Goal: Check status: Check status

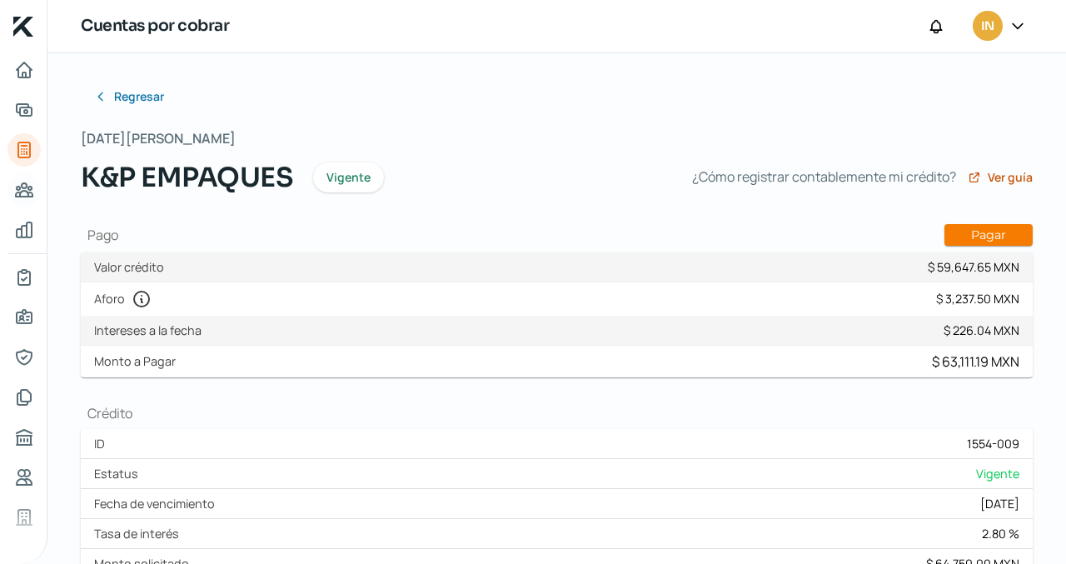
scroll to position [571, 0]
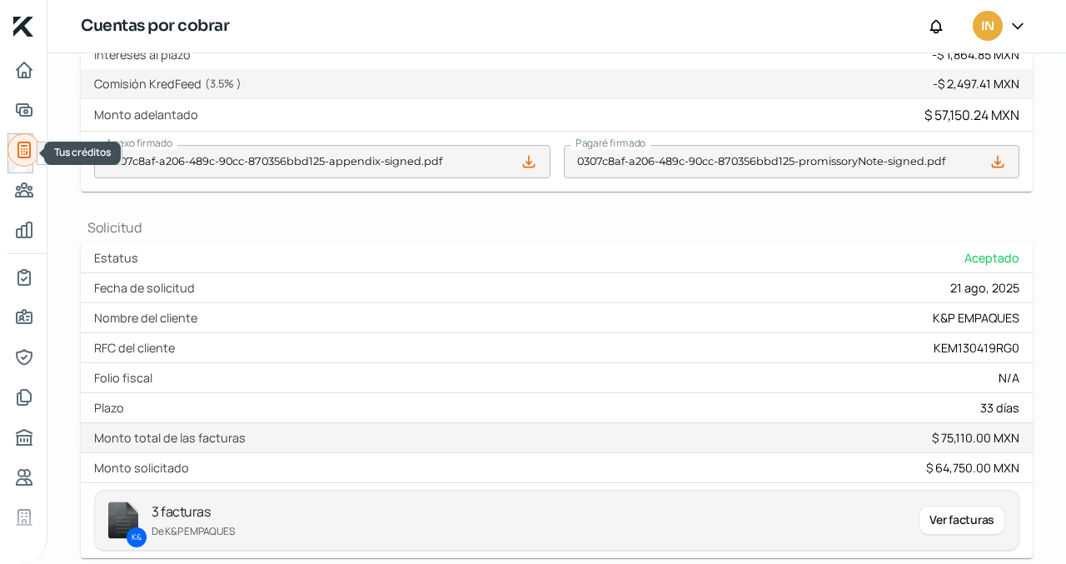
click at [19, 152] on icon "Tus créditos" at bounding box center [24, 150] width 20 height 20
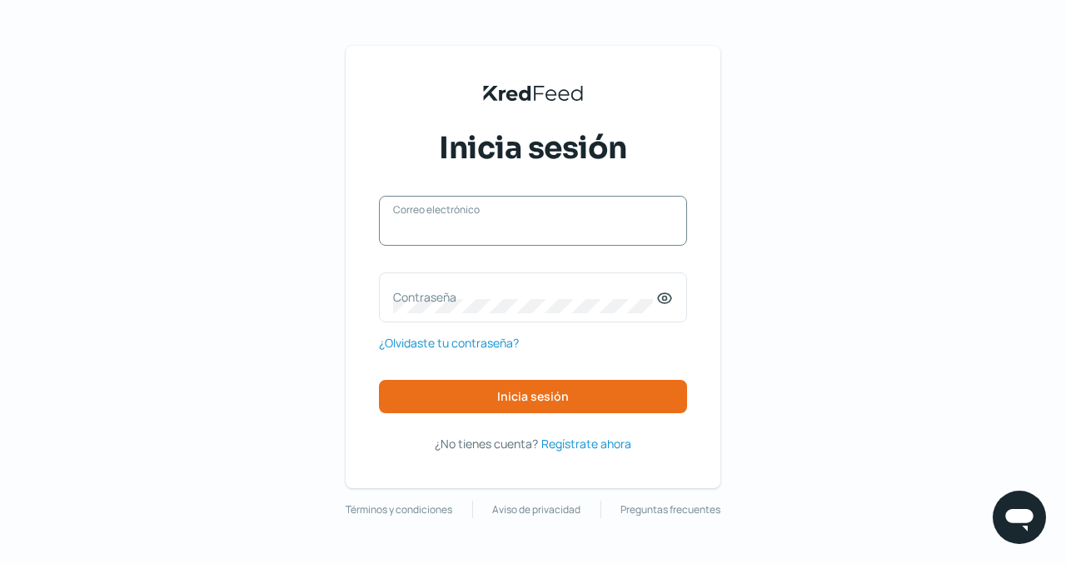
click at [426, 230] on input "Correo electrónico" at bounding box center [533, 229] width 280 height 15
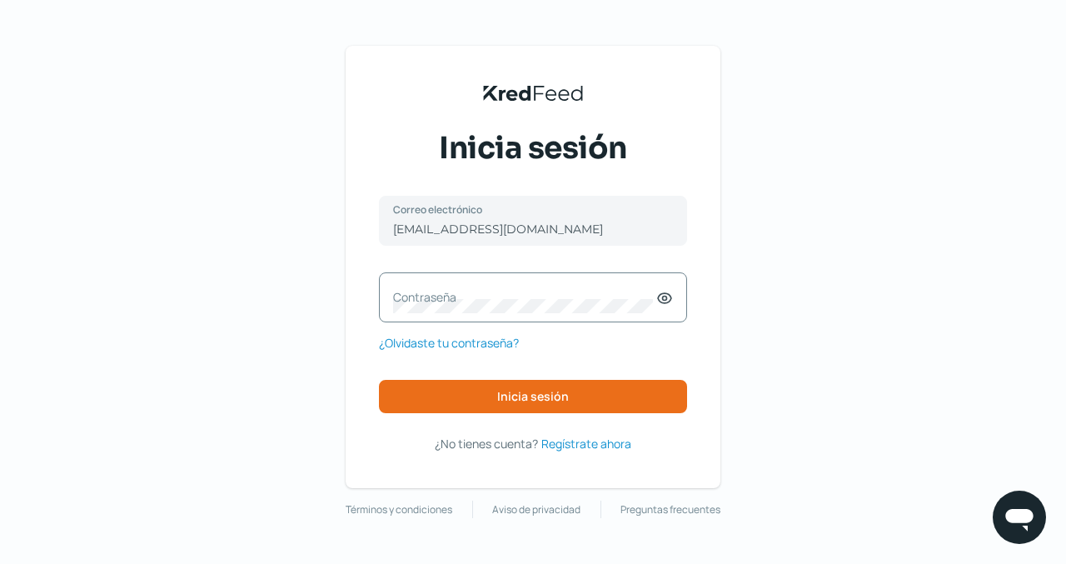
click at [475, 297] on label "Contraseña" at bounding box center [524, 297] width 263 height 16
click at [506, 392] on span "Inicia sesión" at bounding box center [533, 397] width 72 height 12
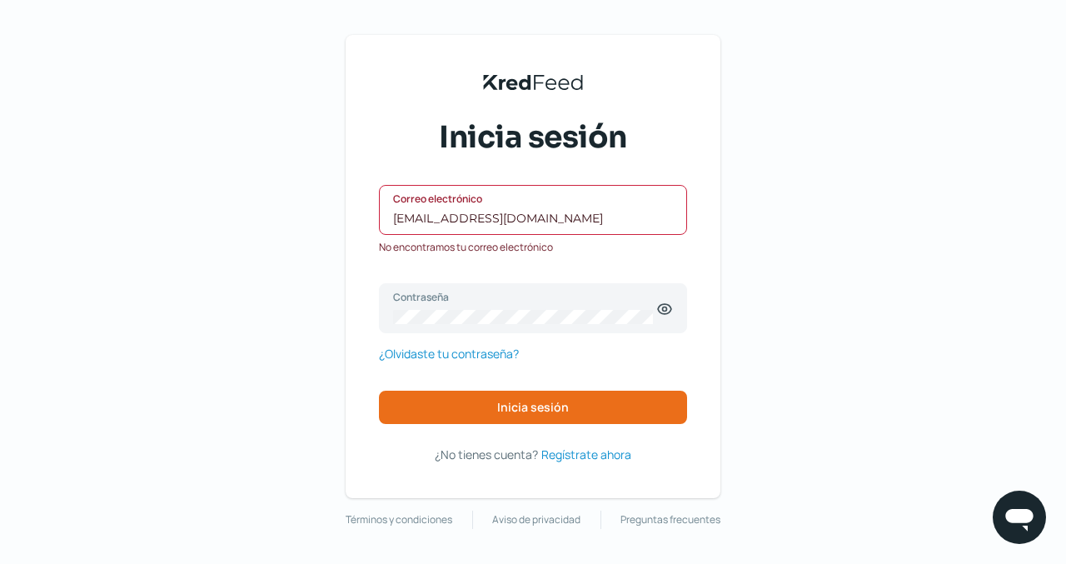
drag, startPoint x: 585, startPoint y: 222, endPoint x: 308, endPoint y: 208, distance: 276.8
click at [308, 208] on div "KredFeed's Black Logo Inicia sesión [EMAIL_ADDRESS][DOMAIN_NAME] Correo electró…" at bounding box center [533, 282] width 1066 height 564
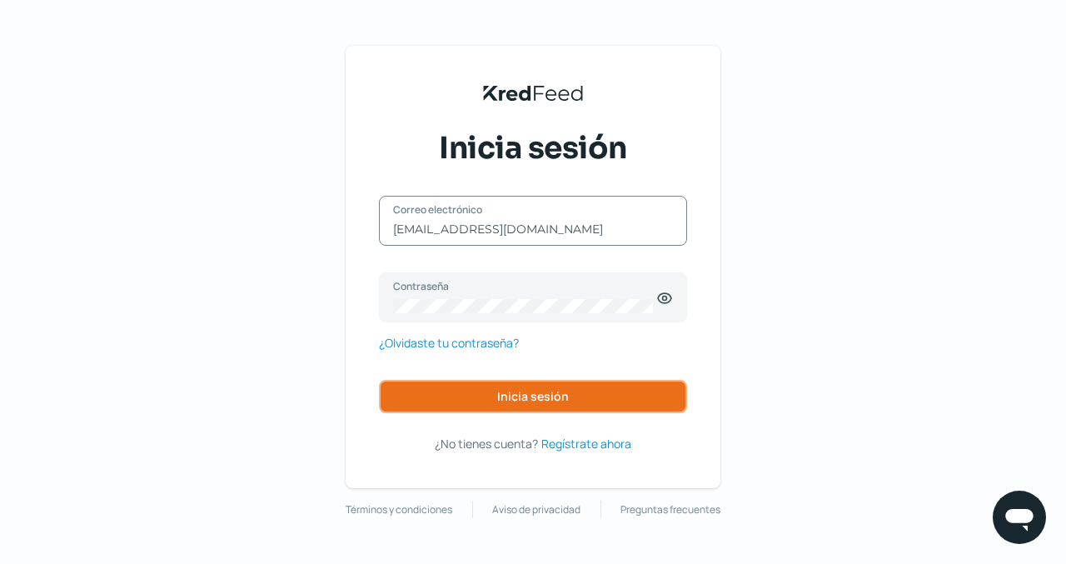
click at [500, 400] on span "Inicia sesión" at bounding box center [533, 397] width 72 height 12
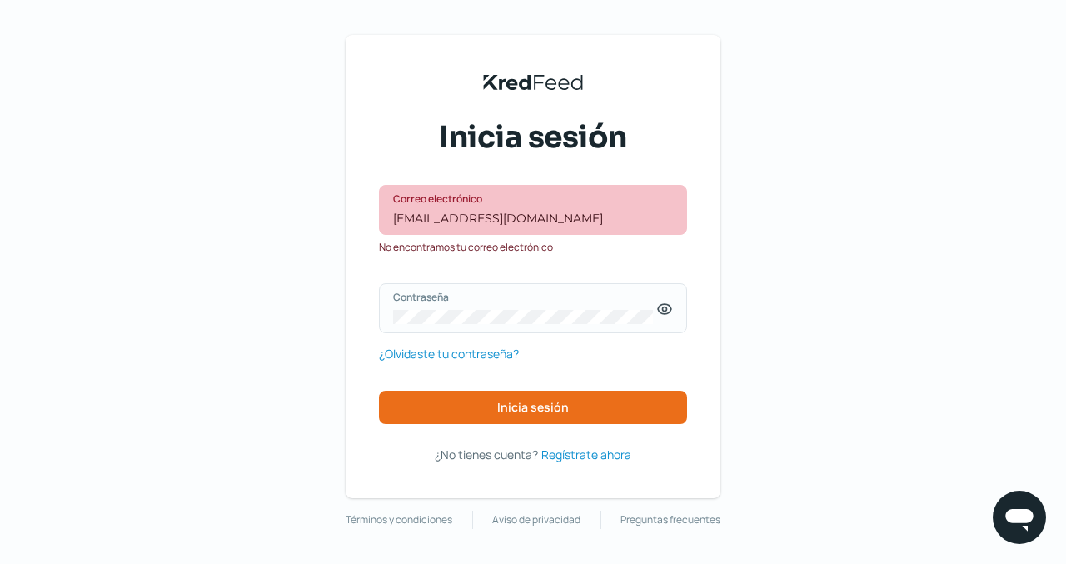
click at [665, 309] on icon at bounding box center [664, 309] width 17 height 17
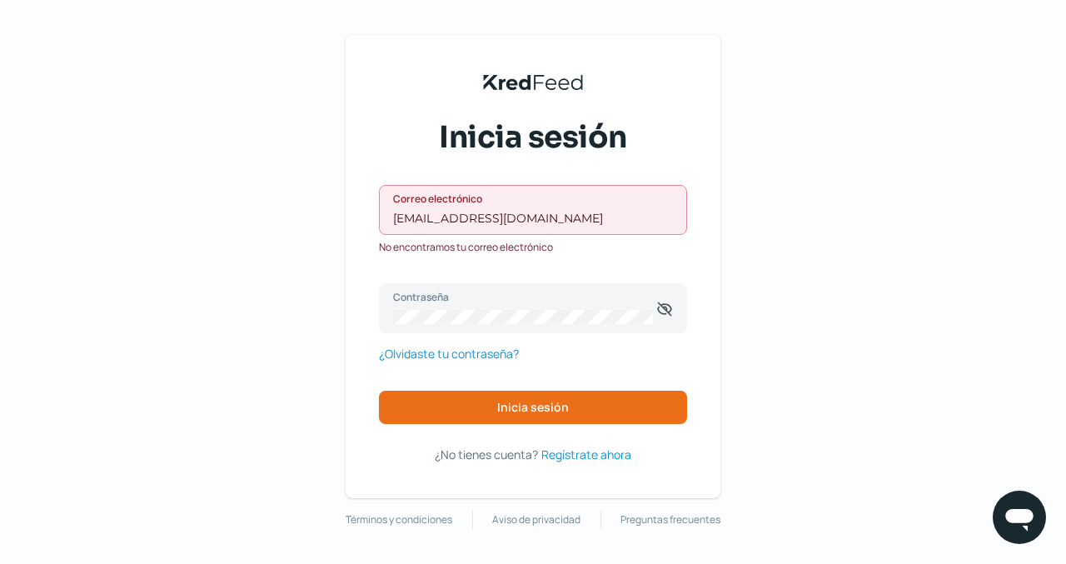
click at [583, 225] on input "[EMAIL_ADDRESS][DOMAIN_NAME]" at bounding box center [533, 218] width 280 height 15
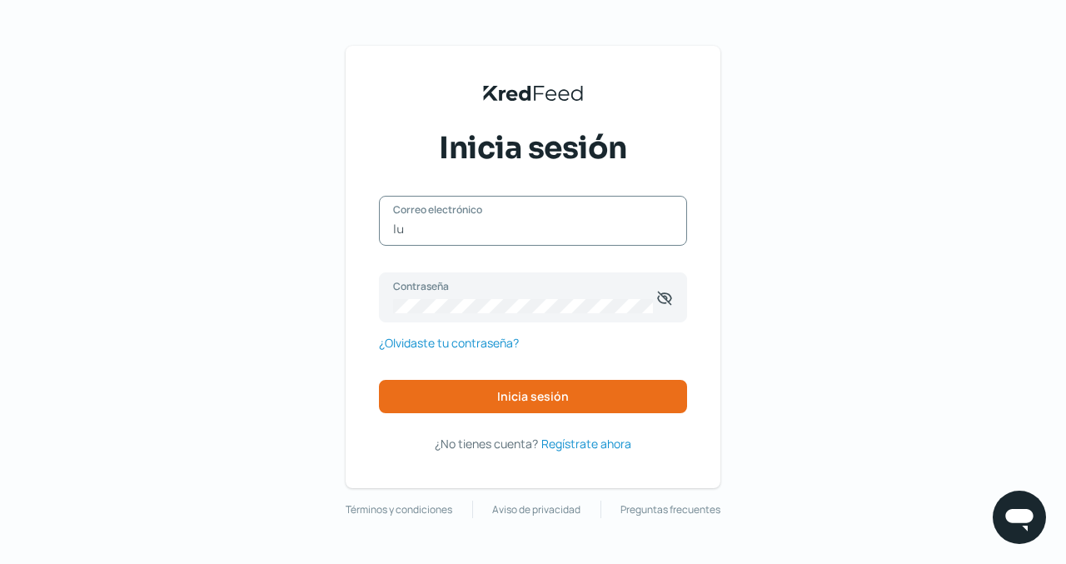
type input "l"
type input "[EMAIL_ADDRESS][DOMAIN_NAME]"
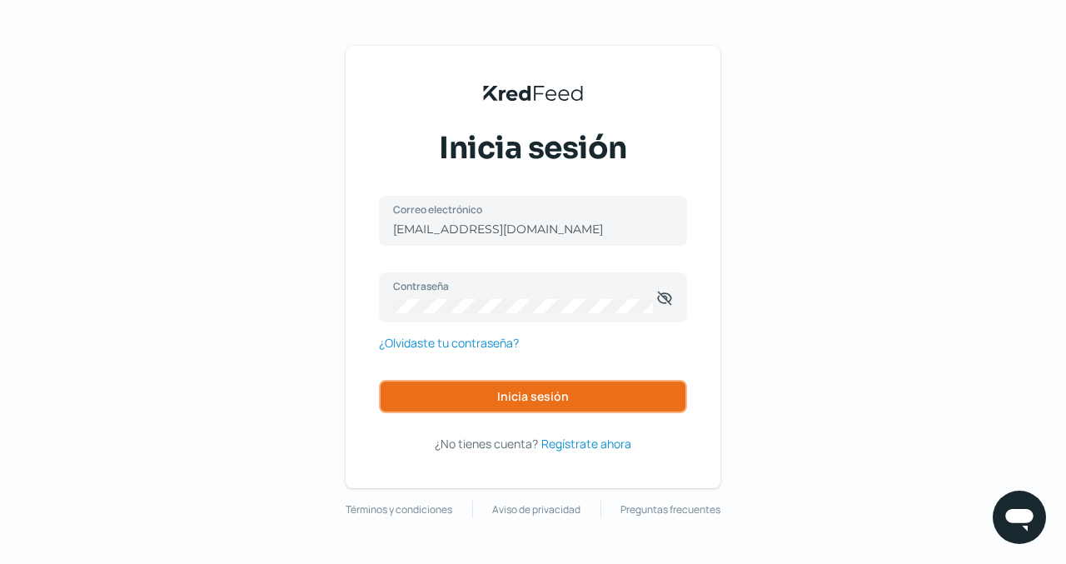
click at [487, 398] on button "Inicia sesión" at bounding box center [533, 396] width 308 height 33
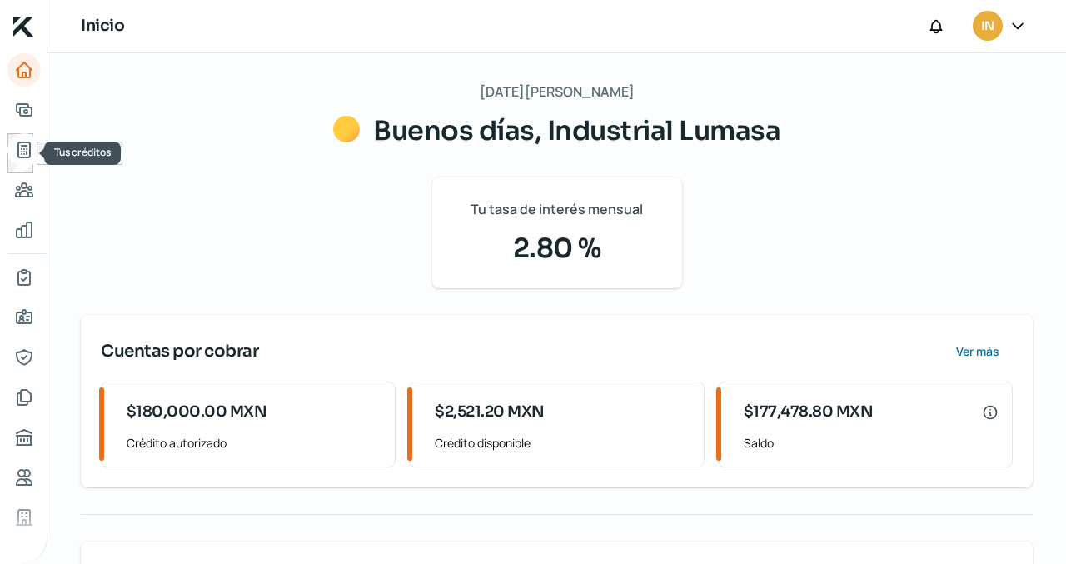
click at [23, 143] on icon "Tus créditos" at bounding box center [24, 150] width 20 height 20
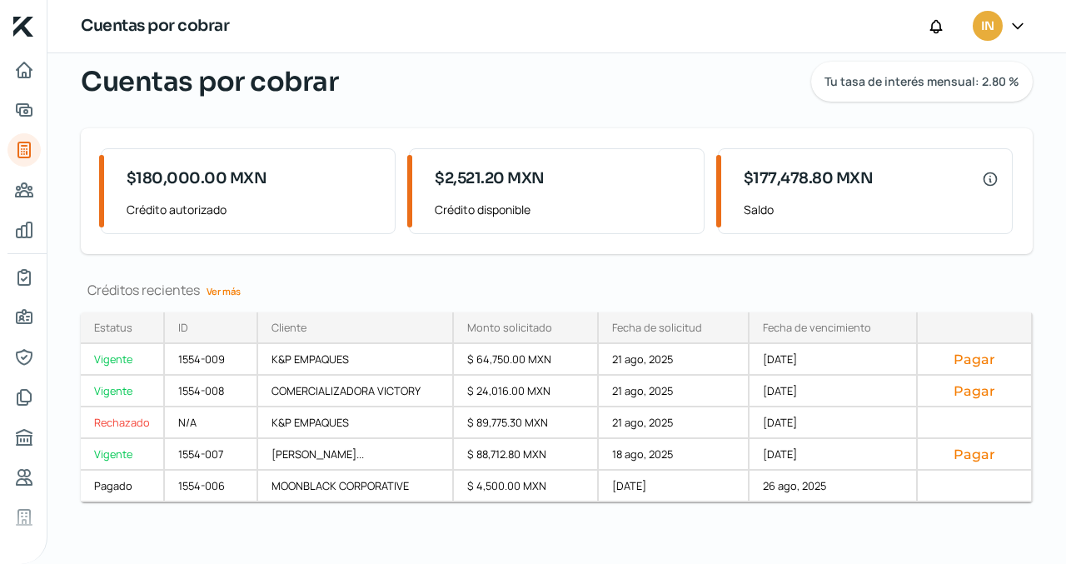
scroll to position [54, 0]
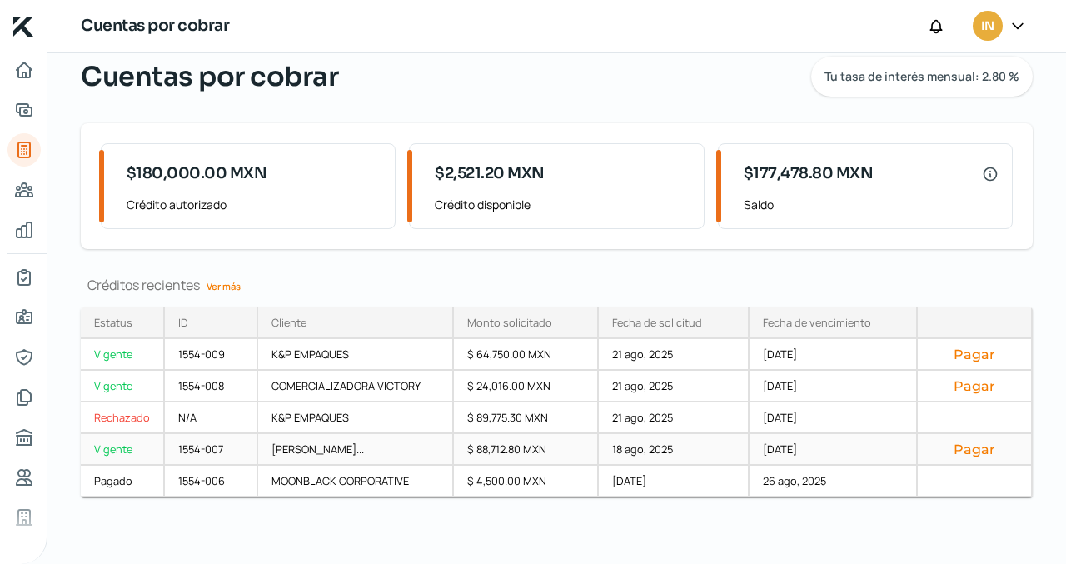
click at [112, 446] on div "Vigente" at bounding box center [123, 450] width 84 height 32
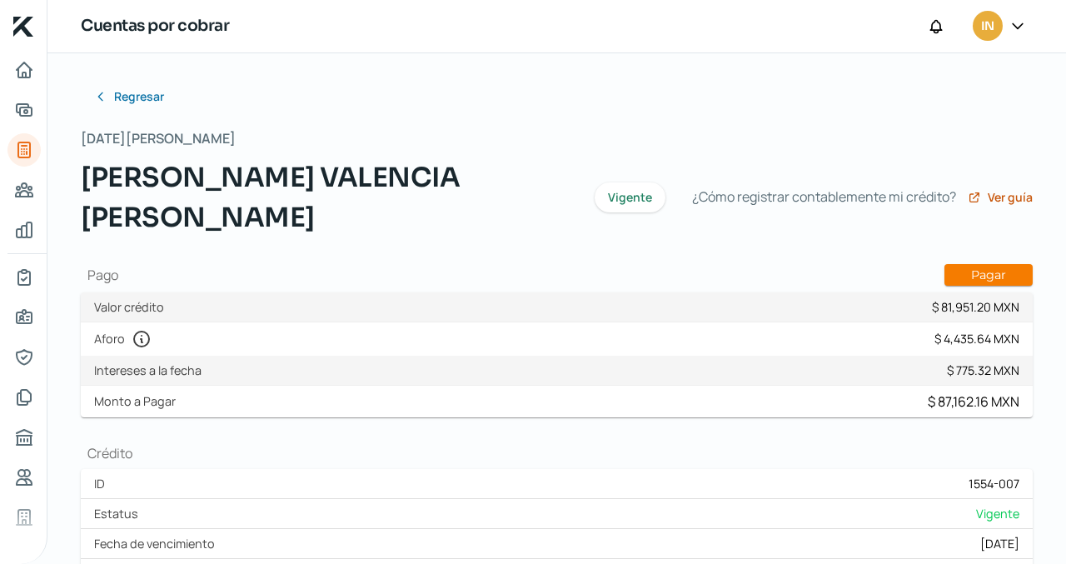
scroll to position [713, 0]
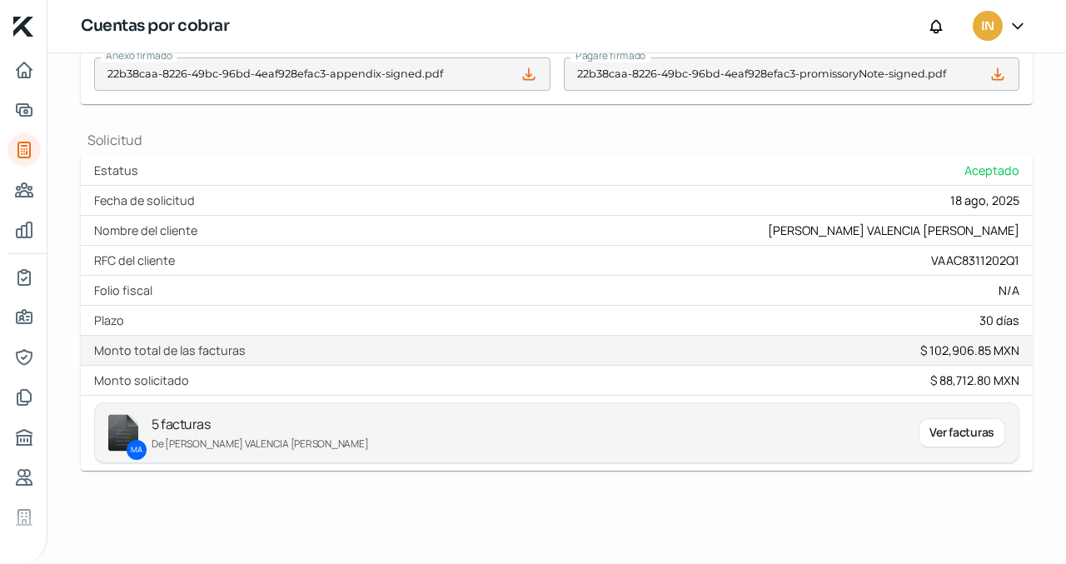
click at [948, 431] on div "Ver facturas" at bounding box center [962, 433] width 87 height 30
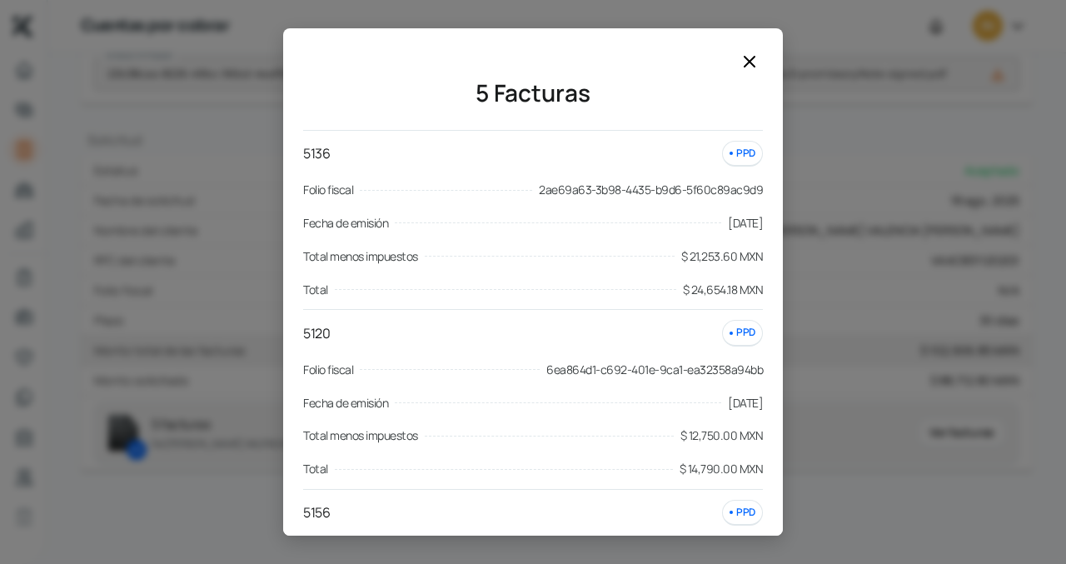
click at [752, 60] on icon at bounding box center [750, 62] width 20 height 20
